Goal: Check status: Check status

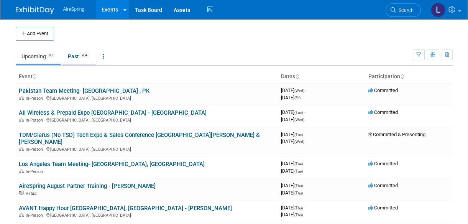
click at [70, 54] on link "Past 934" at bounding box center [78, 56] width 33 height 15
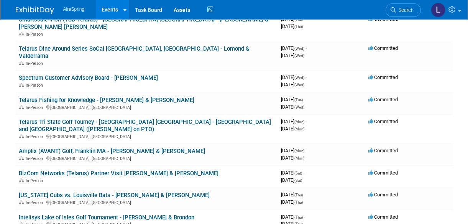
scroll to position [1325, 0]
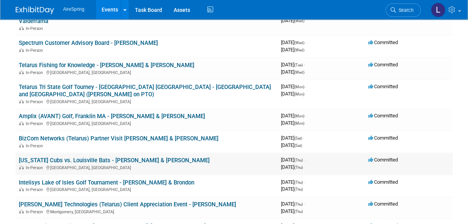
click at [94, 157] on link "Iowa Cubs vs. Louisville Bats - Curtin & Clinton" at bounding box center [114, 160] width 191 height 7
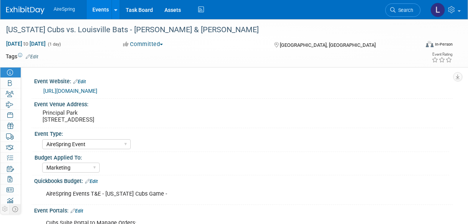
select select "AireSpring Event"
select select "Marketing"
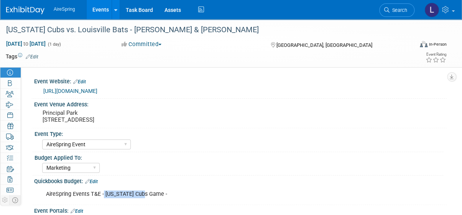
drag, startPoint x: 146, startPoint y: 200, endPoint x: 103, endPoint y: 200, distance: 43.0
click at [103, 200] on div "AireSpring Events T&E - Iowa Cubs Game -" at bounding box center [204, 193] width 326 height 15
copy div "Iowa Cubs Game"
click at [135, 203] on div "AireSpring Events T&E - Iowa Cubs Game - X" at bounding box center [240, 194] width 413 height 18
drag, startPoint x: 146, startPoint y: 202, endPoint x: 39, endPoint y: 204, distance: 107.4
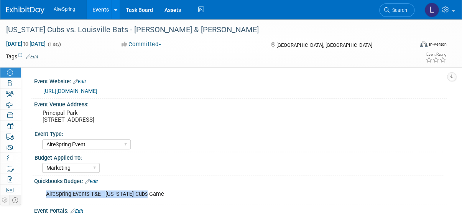
click at [39, 203] on div "AireSpring Events T&E - Iowa Cubs Game - X" at bounding box center [240, 194] width 413 height 18
copy div "AireSpring Events T&E - Iowa Cubs Game"
